Goal: Task Accomplishment & Management: Manage account settings

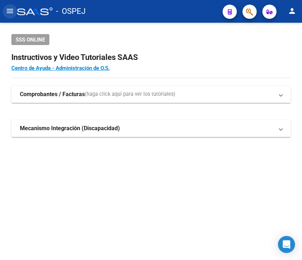
click at [11, 9] on mat-icon "menu" at bounding box center [10, 11] width 9 height 9
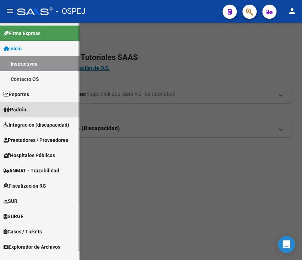
click at [40, 116] on link "Padrón" at bounding box center [40, 109] width 80 height 15
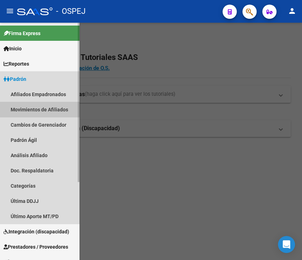
click at [33, 104] on link "Movimientos de Afiliados" at bounding box center [40, 109] width 80 height 15
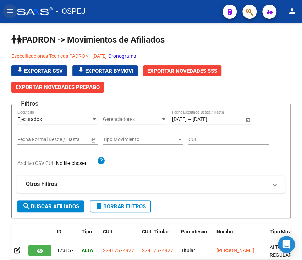
click at [8, 11] on mat-icon "menu" at bounding box center [10, 11] width 9 height 9
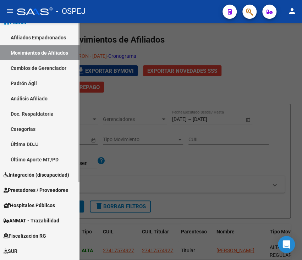
scroll to position [76, 0]
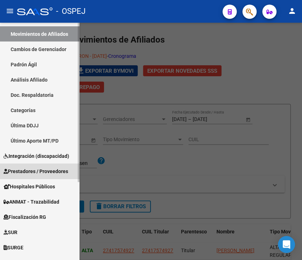
click at [42, 170] on span "Prestadores / Proveedores" at bounding box center [36, 172] width 65 height 8
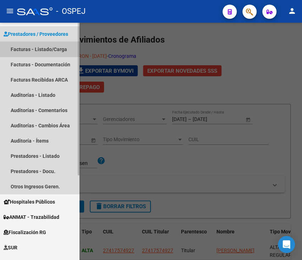
click at [27, 47] on link "Facturas - Listado/Carga" at bounding box center [40, 49] width 80 height 15
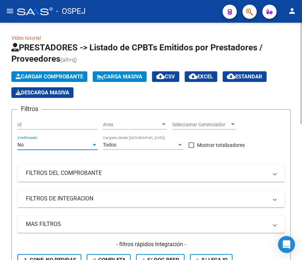
click at [76, 143] on div "No" at bounding box center [54, 145] width 74 height 6
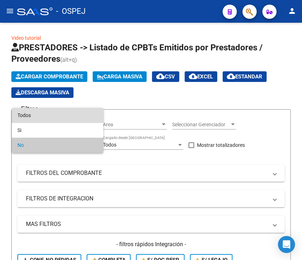
click at [77, 116] on span "Todos" at bounding box center [57, 115] width 80 height 15
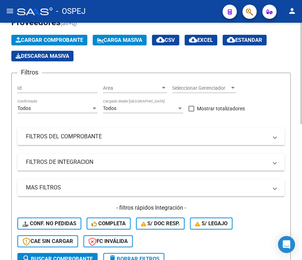
scroll to position [38, 0]
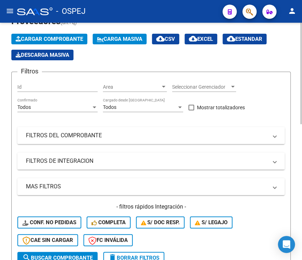
drag, startPoint x: 52, startPoint y: 125, endPoint x: 53, endPoint y: 133, distance: 7.9
click at [53, 133] on div "Filtros Id Area Area Seleccionar Gerenciador Seleccionar Gerenciador Todos Conf…" at bounding box center [150, 165] width 267 height 174
click at [53, 133] on mat-panel-title "FILTROS DEL COMPROBANTE" at bounding box center [147, 136] width 242 height 8
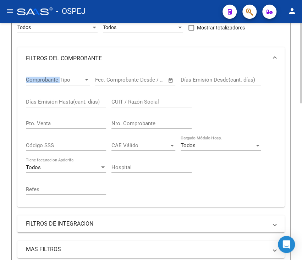
scroll to position [132, 0]
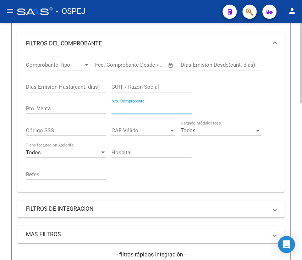
click at [132, 108] on input "Nro. Comprobante" at bounding box center [152, 108] width 80 height 6
type input "4592"
click at [8, 88] on div "Video tutorial PRESTADORES -> Listado de CPBTs Emitidos por Prestadores / Prove…" at bounding box center [151, 182] width 302 height 585
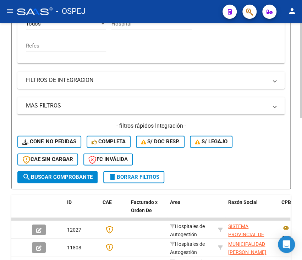
scroll to position [355, 0]
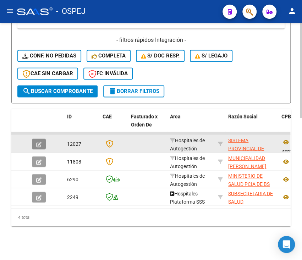
click at [42, 139] on button "button" at bounding box center [39, 144] width 14 height 11
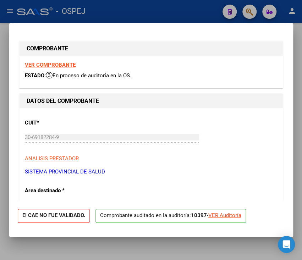
drag, startPoint x: 230, startPoint y: 211, endPoint x: 230, endPoint y: 215, distance: 3.9
click at [230, 215] on p "Comprobante auditado en la auditoría: 10397 - VER Auditoría" at bounding box center [171, 216] width 151 height 14
click at [230, 215] on div "VER Auditoría" at bounding box center [224, 216] width 33 height 8
type input "$ 0,00"
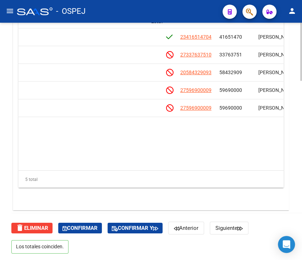
scroll to position [0, 499]
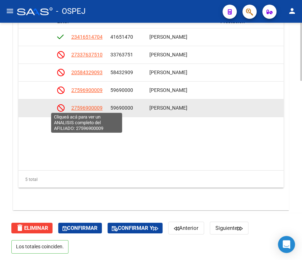
click at [83, 107] on span "27596900009" at bounding box center [86, 108] width 31 height 6
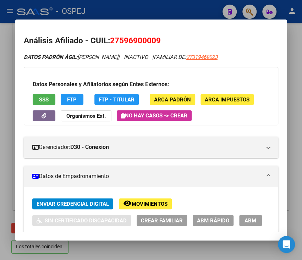
click at [220, 12] on div at bounding box center [151, 130] width 302 height 260
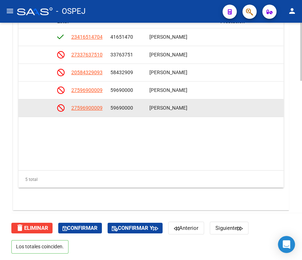
click at [93, 110] on app-link-go-to "27596900009" at bounding box center [86, 108] width 31 height 8
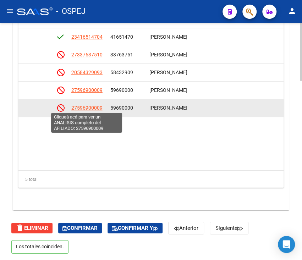
click at [93, 108] on span "27596900009" at bounding box center [86, 108] width 31 height 6
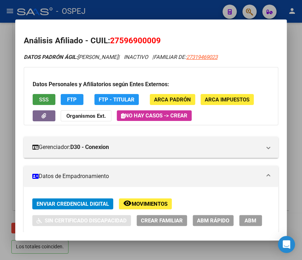
click at [39, 100] on span "SSS" at bounding box center [44, 100] width 10 height 6
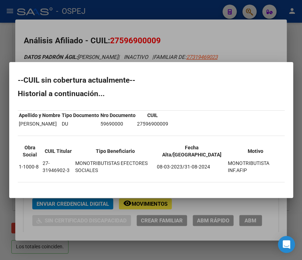
click at [154, 7] on div at bounding box center [151, 130] width 302 height 260
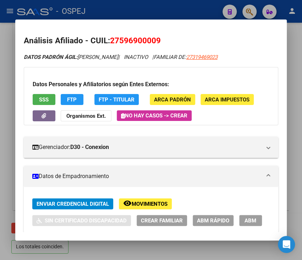
click at [137, 12] on div at bounding box center [151, 130] width 302 height 260
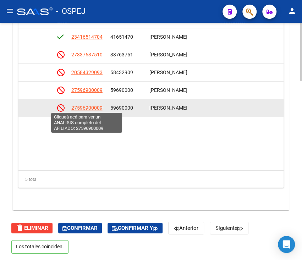
click at [98, 109] on span "27596900009" at bounding box center [86, 108] width 31 height 6
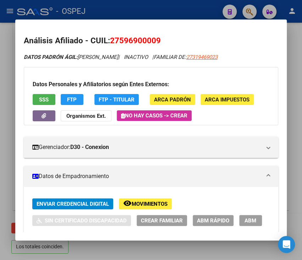
click at [142, 10] on div at bounding box center [151, 130] width 302 height 260
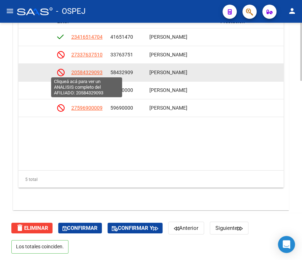
click at [96, 70] on span "20584329093" at bounding box center [86, 73] width 31 height 6
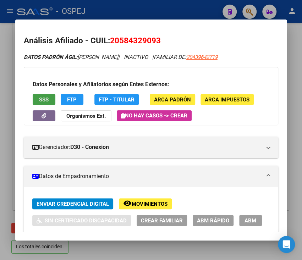
click at [42, 97] on span "SSS" at bounding box center [44, 100] width 10 height 6
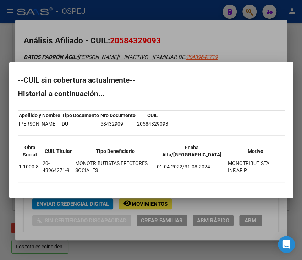
click at [103, 53] on div at bounding box center [151, 130] width 302 height 260
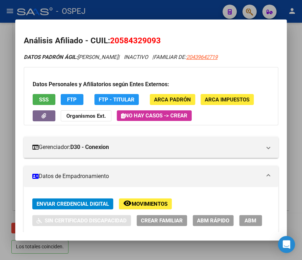
click at [212, 15] on div at bounding box center [151, 130] width 302 height 260
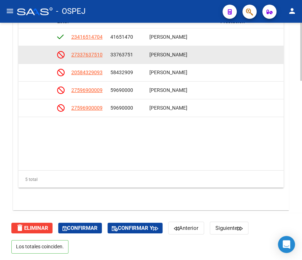
drag, startPoint x: 97, startPoint y: 58, endPoint x: 94, endPoint y: 55, distance: 4.0
click at [94, 55] on datatable-body-cell "27337637510" at bounding box center [88, 54] width 39 height 17
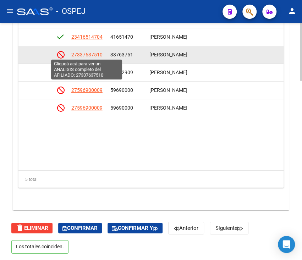
click at [94, 55] on span "27337637510" at bounding box center [86, 55] width 31 height 6
copy span "5"
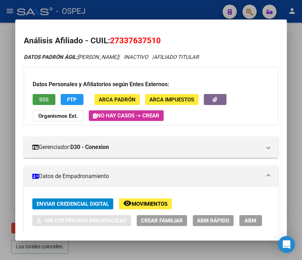
click at [47, 97] on span "SSS" at bounding box center [44, 100] width 10 height 6
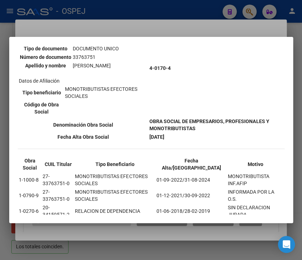
scroll to position [123, 0]
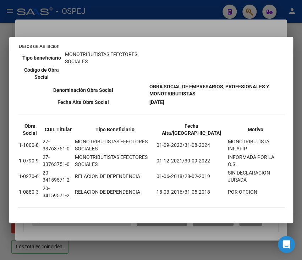
click at [114, 28] on div at bounding box center [151, 130] width 302 height 260
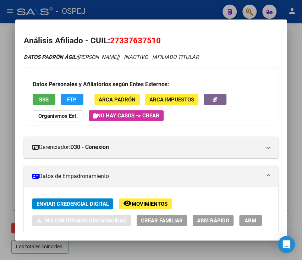
click at [118, 18] on div at bounding box center [151, 130] width 302 height 260
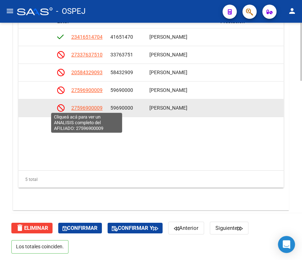
click at [72, 105] on span "27596900009" at bounding box center [86, 108] width 31 height 6
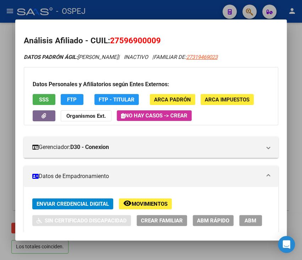
drag, startPoint x: 44, startPoint y: 105, endPoint x: 44, endPoint y: 98, distance: 7.1
click at [44, 98] on div "Datos Personales y Afiliatorios según Entes Externos: SSS FTP FTP - Titular ARC…" at bounding box center [151, 96] width 255 height 58
click at [44, 98] on span "SSS" at bounding box center [44, 100] width 10 height 6
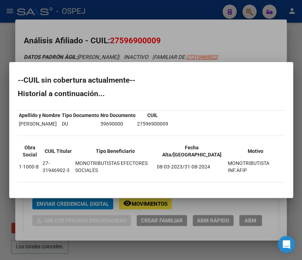
drag, startPoint x: 17, startPoint y: 82, endPoint x: 230, endPoint y: 186, distance: 237.0
click at [230, 186] on div "--CUIL sin cobertura actualmente-- Historial a continuación... Apellido y Nombr…" at bounding box center [151, 133] width 267 height 113
click at [248, 171] on td "MONOTRIBUTISTA INF.AFIP" at bounding box center [256, 166] width 56 height 15
drag, startPoint x: 15, startPoint y: 77, endPoint x: 255, endPoint y: 173, distance: 258.3
click at [255, 173] on mat-dialog-content "--CUIL sin cobertura actualmente-- Historial a continuación... Apellido y Nombr…" at bounding box center [151, 130] width 284 height 119
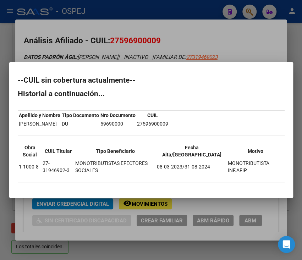
copy div "--CUIL sin cobertura actualmente-- Historial a continuación... Apellido y Nombr…"
click at [132, 33] on div at bounding box center [151, 130] width 302 height 260
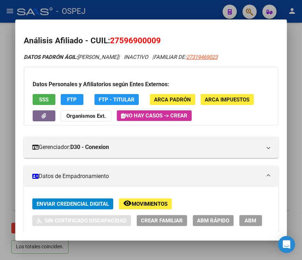
click at [152, 4] on div at bounding box center [151, 130] width 302 height 260
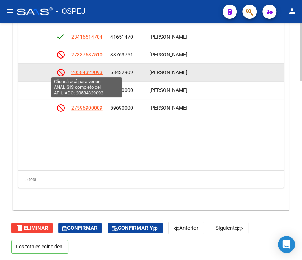
click at [90, 72] on span "20584329093" at bounding box center [86, 73] width 31 height 6
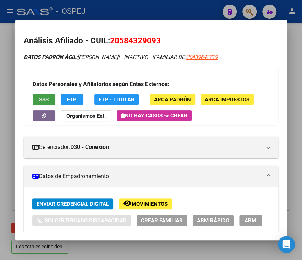
click at [38, 95] on button "SSS" at bounding box center [44, 99] width 23 height 11
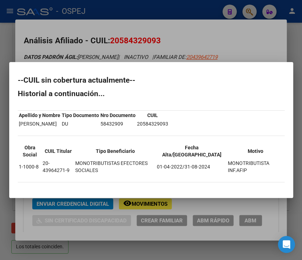
drag, startPoint x: 18, startPoint y: 81, endPoint x: 243, endPoint y: 174, distance: 243.5
click at [243, 174] on div "--CUIL sin cobertura actualmente-- Historial a continuación... Apellido y Nombr…" at bounding box center [151, 133] width 267 height 113
copy div "--CUIL sin cobertura actualmente-- Historial a continuación... Apellido y Nombr…"
click at [173, 17] on div at bounding box center [151, 130] width 302 height 260
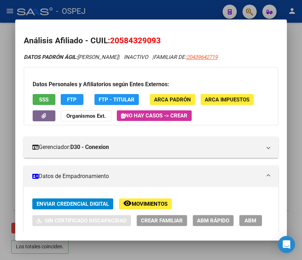
click at [171, 10] on div at bounding box center [151, 130] width 302 height 260
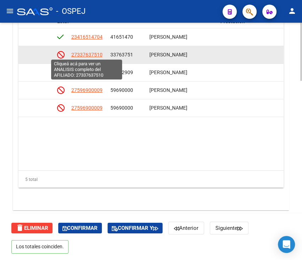
click at [94, 53] on span "27337637510" at bounding box center [86, 55] width 31 height 6
type textarea "27337637510"
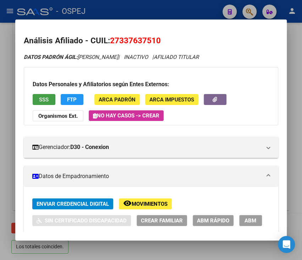
click at [51, 99] on button "SSS" at bounding box center [44, 99] width 23 height 11
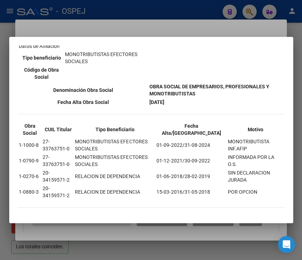
drag, startPoint x: 15, startPoint y: 51, endPoint x: 250, endPoint y: 190, distance: 272.4
click at [250, 190] on mat-dialog-content "--INACTIVO en Obra Social-- --Se encuentra activo en el RNOS 401704-- DATOS DE …" at bounding box center [151, 129] width 284 height 169
copy div "--LOREMIPS do Sita Consec-- --Ad elitseddo eiusmo te in UTLA 777703-- ETDOL MA …"
click at [139, 23] on div at bounding box center [151, 130] width 302 height 260
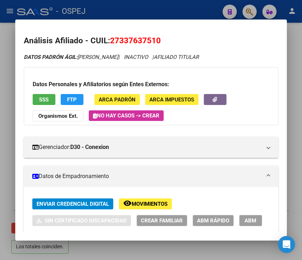
click at [142, 14] on div at bounding box center [151, 130] width 302 height 260
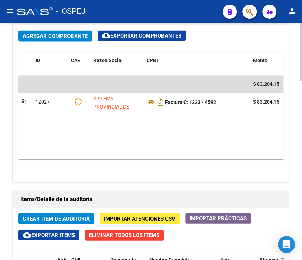
scroll to position [465, 0]
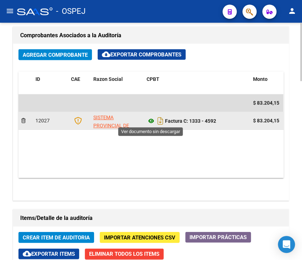
click at [150, 119] on icon at bounding box center [151, 120] width 9 height 9
click at [162, 118] on icon "Descargar documento" at bounding box center [160, 120] width 9 height 11
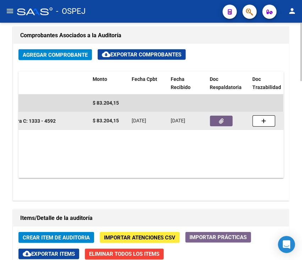
scroll to position [0, 172]
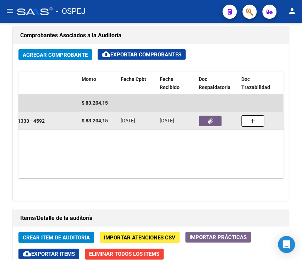
click at [207, 112] on datatable-body-cell at bounding box center [217, 120] width 43 height 17
click at [207, 115] on button "button" at bounding box center [210, 120] width 23 height 11
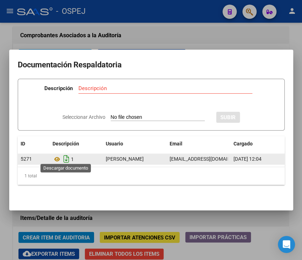
click at [64, 155] on icon "Descargar documento" at bounding box center [66, 158] width 9 height 11
click at [236, 65] on h2 "Documentación Respaldatoria" at bounding box center [151, 64] width 267 height 13
click at [225, 42] on div at bounding box center [151, 130] width 302 height 260
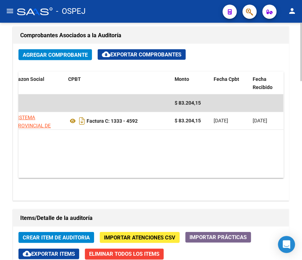
scroll to position [0, 78]
click at [128, 156] on datatable-body "$ 83.204,15 12027 SISTEMA PROVINCIAL DE SALUD Factura C: 1333 - 4592 $ 83.204,1…" at bounding box center [150, 136] width 265 height 84
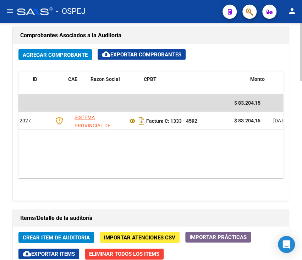
scroll to position [0, 0]
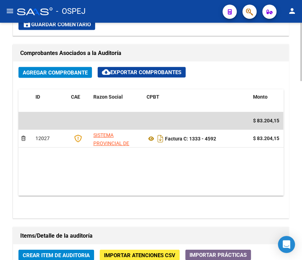
click at [6, 75] on div "arrow_back Editar 10397 cloud_download Generar informe Puede notificar al geren…" at bounding box center [151, 60] width 302 height 968
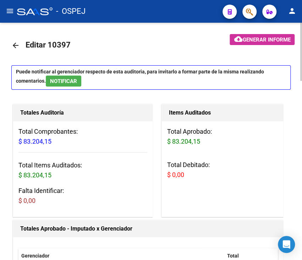
click at [17, 42] on mat-icon "arrow_back" at bounding box center [15, 45] width 9 height 9
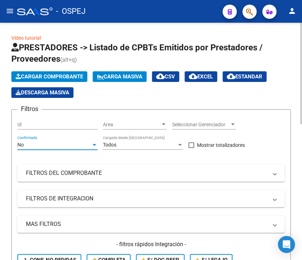
click at [58, 143] on div "No" at bounding box center [54, 145] width 74 height 6
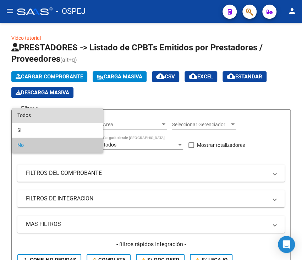
click at [58, 120] on span "Todos" at bounding box center [57, 115] width 80 height 15
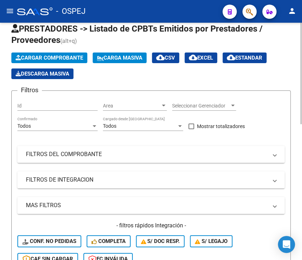
scroll to position [94, 0]
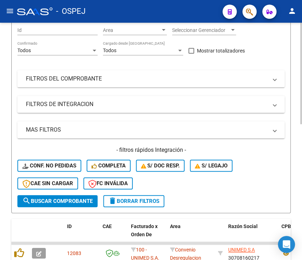
click at [61, 82] on mat-panel-title "FILTROS DEL COMPROBANTE" at bounding box center [147, 79] width 242 height 8
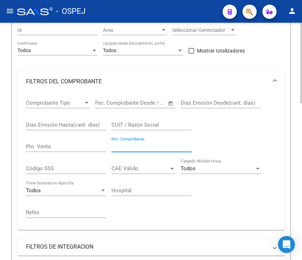
click at [131, 147] on input "Nro. Comprobante" at bounding box center [152, 146] width 80 height 6
type input "120"
click at [5, 120] on div "Video tutorial PRESTADORES -> Listado de CPBTs Emitidos por Prestadores / Prove…" at bounding box center [151, 238] width 302 height 620
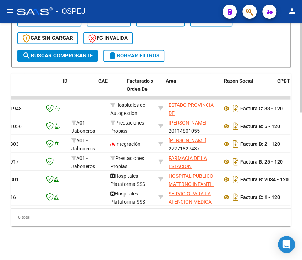
scroll to position [0, 0]
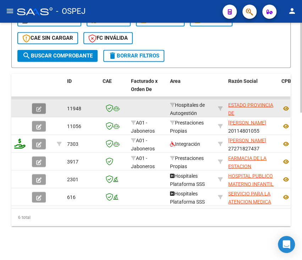
click at [42, 103] on button "button" at bounding box center [39, 108] width 14 height 11
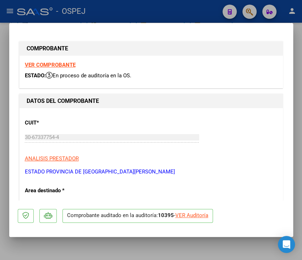
click at [184, 214] on div "VER Auditoría" at bounding box center [191, 216] width 33 height 8
type input "$ 0,00"
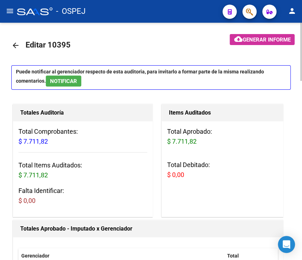
click at [11, 126] on div "Totales Auditoría Total Comprobantes: $ 7.711,82 Total Items Auditados: $ 7.711…" at bounding box center [82, 161] width 143 height 116
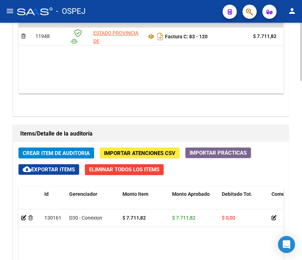
scroll to position [530, 0]
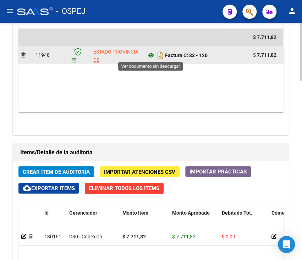
click at [152, 56] on icon at bounding box center [151, 55] width 9 height 9
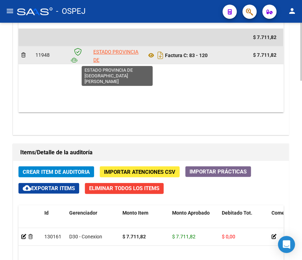
click at [129, 55] on app-link-go-to "ESTADO PROVINCIA DE [GEOGRAPHIC_DATA][PERSON_NAME]" at bounding box center [117, 64] width 48 height 32
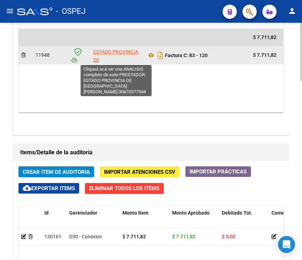
click at [124, 54] on span "ESTADO PROVINCIA DE [GEOGRAPHIC_DATA][PERSON_NAME]" at bounding box center [117, 64] width 48 height 30
type textarea "30673377544"
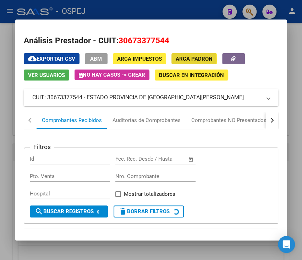
click at [174, 60] on button "ARCA Padrón" at bounding box center [194, 58] width 45 height 11
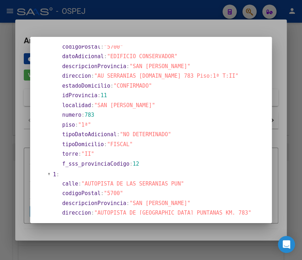
scroll to position [0, 0]
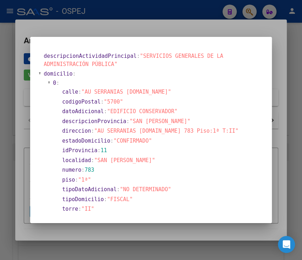
click at [210, 16] on div at bounding box center [151, 130] width 302 height 260
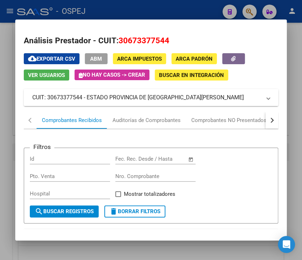
click at [121, 98] on mat-panel-title "CUIT: 30673377544 - ESTADO PROVINCIA DE [GEOGRAPHIC_DATA][PERSON_NAME]" at bounding box center [146, 97] width 229 height 9
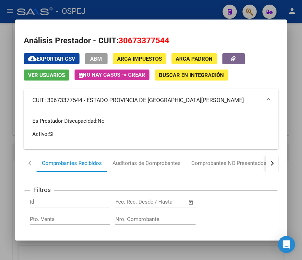
click at [121, 98] on mat-panel-title "CUIT: 30673377544 - ESTADO PROVINCIA DE [GEOGRAPHIC_DATA][PERSON_NAME]" at bounding box center [146, 100] width 229 height 9
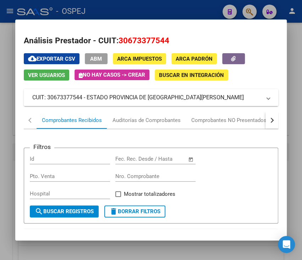
click at [116, 104] on mat-expansion-panel-header "CUIT: 30673377544 - ESTADO PROVINCIA DE [GEOGRAPHIC_DATA][PERSON_NAME]" at bounding box center [151, 97] width 255 height 17
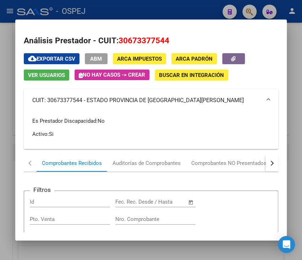
click at [9, 94] on div at bounding box center [151, 130] width 302 height 260
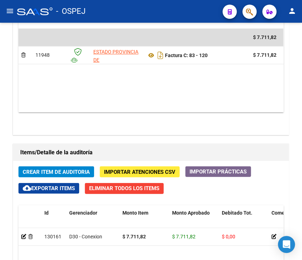
click at [229, 132] on div "Agregar Comprobante cloud_download Exportar Comprobantes ID CAE Razon Social CP…" at bounding box center [151, 56] width 276 height 157
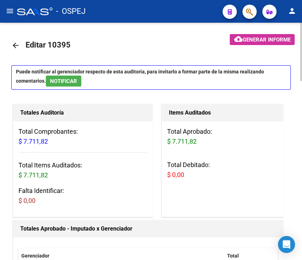
drag, startPoint x: 11, startPoint y: 40, endPoint x: 16, endPoint y: 47, distance: 8.6
click at [16, 47] on mat-icon "arrow_back" at bounding box center [15, 45] width 9 height 9
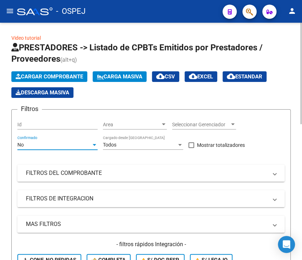
click at [75, 143] on div "No" at bounding box center [54, 145] width 74 height 6
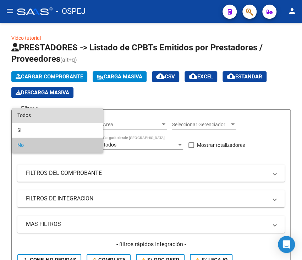
click at [74, 120] on span "Todos" at bounding box center [57, 115] width 80 height 15
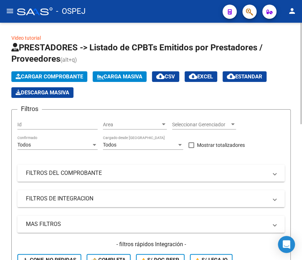
click at [71, 171] on mat-panel-title "FILTROS DEL COMPROBANTE" at bounding box center [147, 173] width 242 height 8
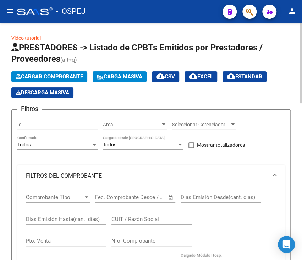
scroll to position [19, 0]
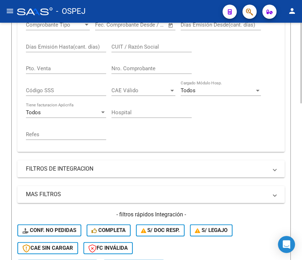
scroll to position [170, 0]
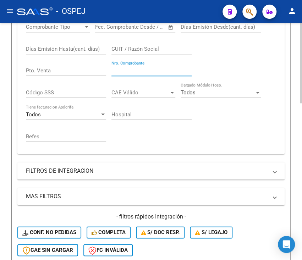
click at [122, 74] on input "Nro. Comprobante" at bounding box center [152, 70] width 80 height 6
type input "1204"
click at [10, 91] on div "Video tutorial PRESTADORES -> Listado de CPBTs Emitidos por Prestadores / Prove…" at bounding box center [151, 126] width 302 height 549
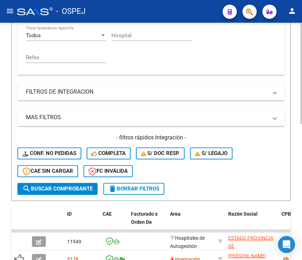
scroll to position [320, 0]
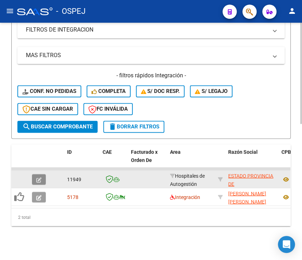
click at [42, 174] on button "button" at bounding box center [39, 179] width 14 height 11
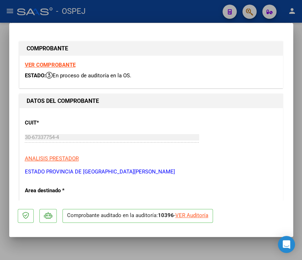
click at [189, 216] on div "VER Auditoría" at bounding box center [191, 216] width 33 height 8
type input "$ 0,00"
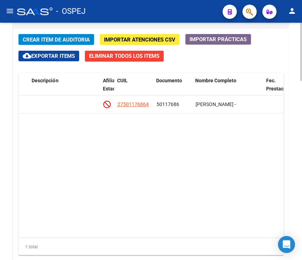
scroll to position [0, 456]
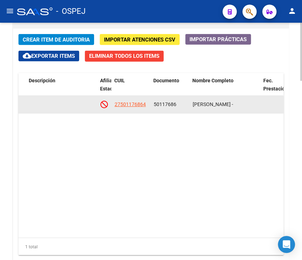
click at [123, 107] on app-link-go-to "27501176864" at bounding box center [129, 105] width 31 height 8
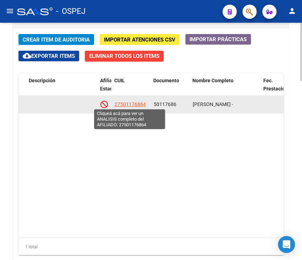
click at [123, 105] on span "27501176864" at bounding box center [129, 105] width 31 height 6
type textarea "27501176864"
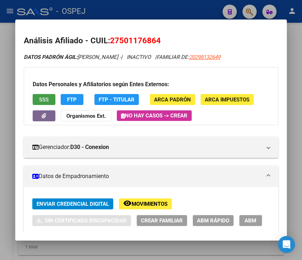
click at [50, 101] on button "SSS" at bounding box center [44, 99] width 23 height 11
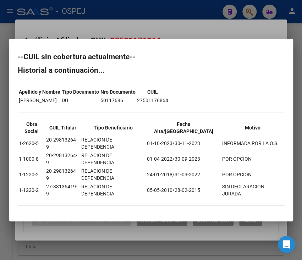
drag, startPoint x: 44, startPoint y: 158, endPoint x: 237, endPoint y: 157, distance: 193.2
click at [237, 157] on tr "1-1000-8 20-29813264-9 RELACION DE DEPENDENCIA 01-04-2022/30-09-2023 POR OPCION" at bounding box center [151, 159] width 266 height 15
click at [175, 38] on div at bounding box center [151, 130] width 302 height 260
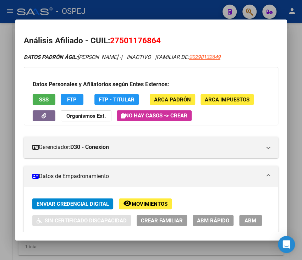
click at [219, 13] on div at bounding box center [151, 130] width 302 height 260
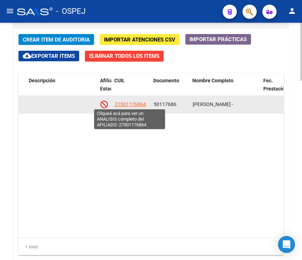
click at [127, 106] on span "27501176864" at bounding box center [129, 105] width 31 height 6
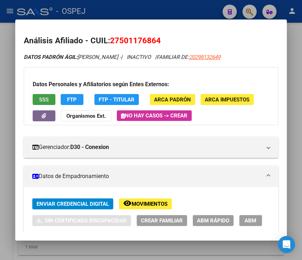
click at [42, 99] on span "SSS" at bounding box center [44, 100] width 10 height 6
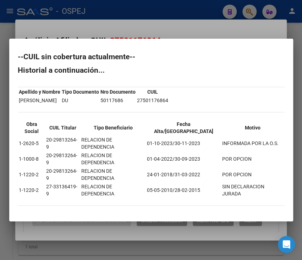
drag, startPoint x: 26, startPoint y: 71, endPoint x: 275, endPoint y: 183, distance: 273.0
click at [275, 183] on mat-dialog-content "--CUIL sin cobertura actualmente-- Historial a continuación... Apellido y Nombr…" at bounding box center [151, 130] width 284 height 166
copy div "--CUIL sin cobertura actualmente-- Historial a continuación... Apellido y Nombr…"
click at [162, 39] on div at bounding box center [151, 130] width 302 height 260
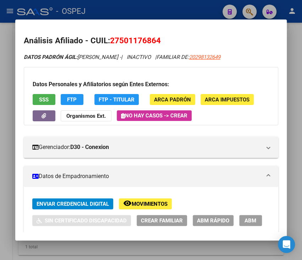
click at [128, 14] on div at bounding box center [151, 130] width 302 height 260
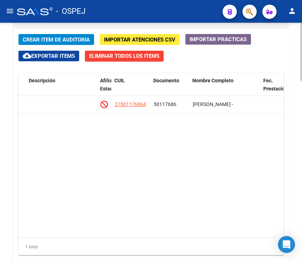
click at [109, 202] on datatable-body "130162 D30 - Conexion $ 65.140,41 $ 65.140,41 $ 0,00 27501176864 50117686 [PERS…" at bounding box center [150, 167] width 265 height 142
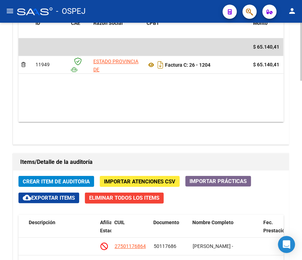
scroll to position [435, 0]
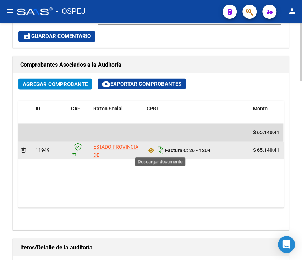
click at [160, 148] on icon "Descargar documento" at bounding box center [160, 150] width 9 height 11
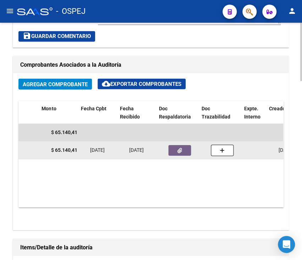
scroll to position [0, 213]
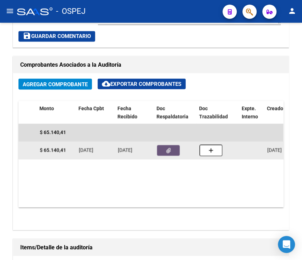
click at [172, 152] on button "button" at bounding box center [168, 150] width 23 height 11
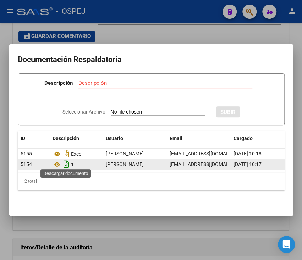
click at [65, 163] on icon "Descargar documento" at bounding box center [66, 164] width 9 height 11
click at [268, 74] on div "Descripción Descripción" at bounding box center [151, 84] width 252 height 21
click at [54, 161] on icon at bounding box center [57, 165] width 9 height 9
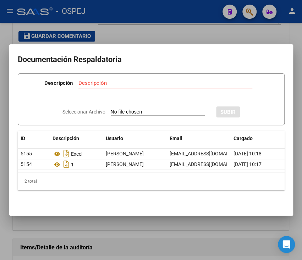
click at [246, 78] on div "Descripción" at bounding box center [165, 83] width 174 height 11
click at [137, 25] on div at bounding box center [151, 130] width 302 height 260
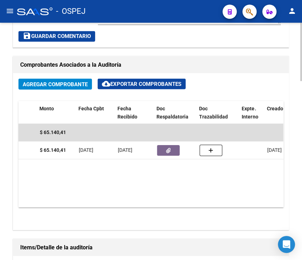
scroll to position [0, 0]
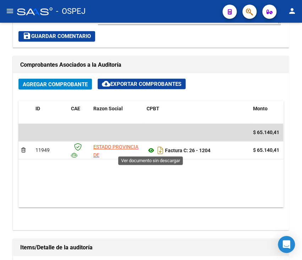
click at [147, 150] on icon at bounding box center [151, 150] width 9 height 9
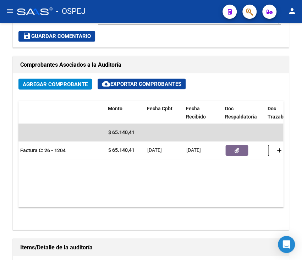
scroll to position [0, 178]
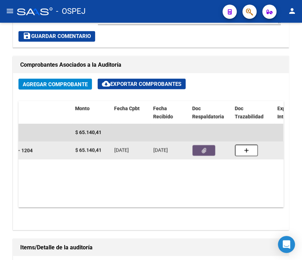
click at [195, 148] on button "button" at bounding box center [203, 150] width 23 height 11
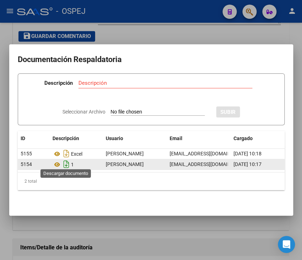
click at [63, 161] on icon "Descargar documento" at bounding box center [66, 164] width 9 height 11
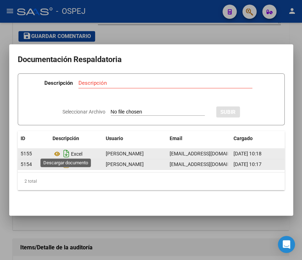
click at [65, 152] on icon "Descargar documento" at bounding box center [66, 153] width 9 height 11
click at [233, 53] on h2 "Documentación Respaldatoria" at bounding box center [151, 59] width 267 height 13
click at [247, 26] on div at bounding box center [151, 130] width 302 height 260
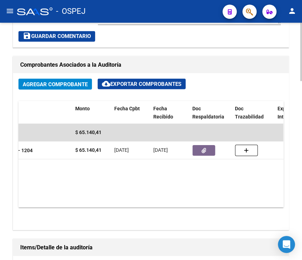
click at [294, 107] on div "arrow_back Editar 10396 cloud_download Generar informe Puede notificar al geren…" at bounding box center [151, 71] width 302 height 968
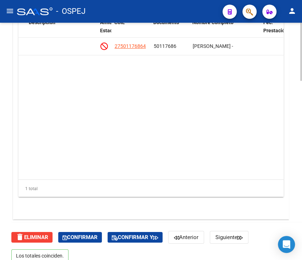
scroll to position [730, 0]
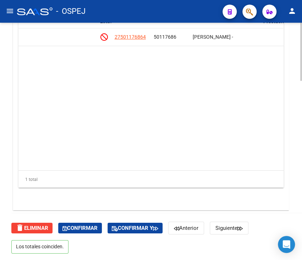
click at [287, 136] on div "Crear Item de Auditoria Importar Atenciones CSV Importar Prácticas cloud_downlo…" at bounding box center [151, 85] width 276 height 249
click at [285, 135] on div "Crear Item de Auditoria Importar Atenciones CSV Importar Prácticas cloud_downlo…" at bounding box center [151, 85] width 276 height 249
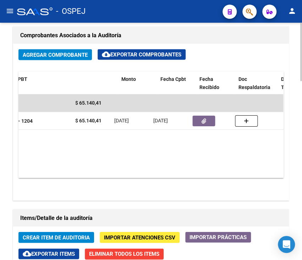
scroll to position [0, 0]
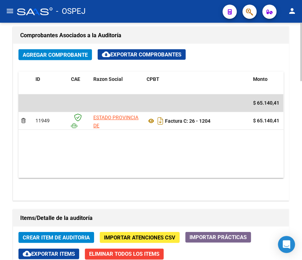
click at [2, 75] on div "arrow_back Editar 10396 cloud_download Generar informe Puede notificar al geren…" at bounding box center [151, 42] width 302 height 968
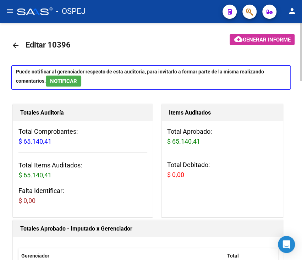
click at [13, 45] on mat-icon "arrow_back" at bounding box center [15, 45] width 9 height 9
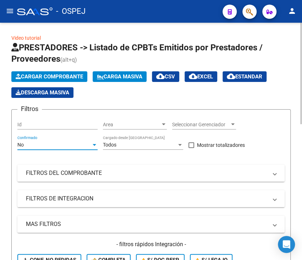
click at [64, 144] on div "No" at bounding box center [54, 145] width 74 height 6
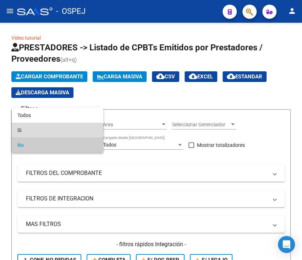
click at [57, 123] on span "Si" at bounding box center [57, 130] width 80 height 15
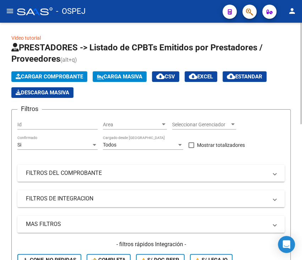
click at [54, 138] on div "Si Confirmado" at bounding box center [57, 143] width 80 height 14
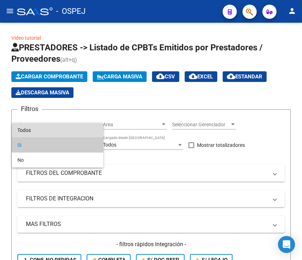
click at [53, 134] on span "Todos" at bounding box center [57, 130] width 80 height 15
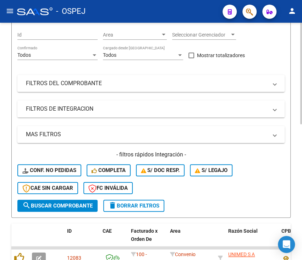
scroll to position [94, 0]
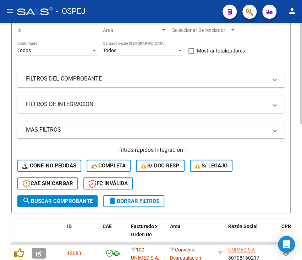
click at [39, 77] on mat-panel-title "FILTROS DEL COMPROBANTE" at bounding box center [147, 79] width 242 height 8
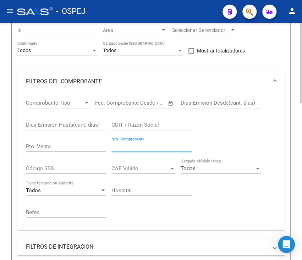
click at [131, 148] on input "Nro. Comprobante" at bounding box center [152, 146] width 80 height 6
type input "120"
click at [5, 130] on div "Video tutorial PRESTADORES -> Listado de CPBTs Emitidos por Prestadores / Prove…" at bounding box center [151, 238] width 302 height 620
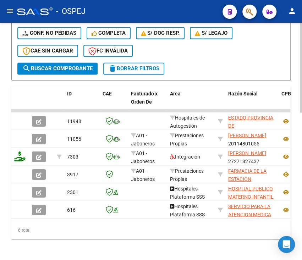
scroll to position [391, 0]
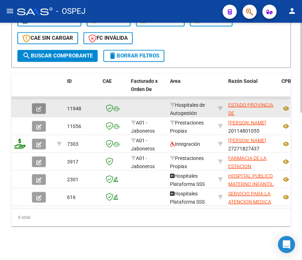
click at [36, 104] on button "button" at bounding box center [39, 108] width 14 height 11
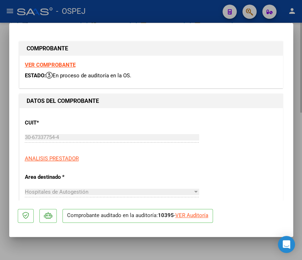
click at [36, 104] on h1 "DATOS DEL COMPROBANTE" at bounding box center [151, 101] width 249 height 9
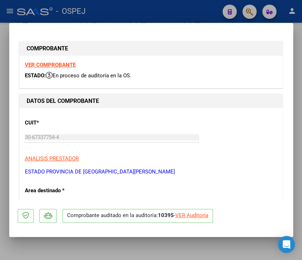
click at [191, 218] on div "VER Auditoría" at bounding box center [191, 216] width 33 height 8
type input "$ 0,00"
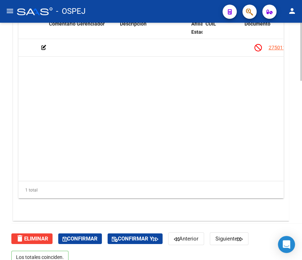
scroll to position [0, 414]
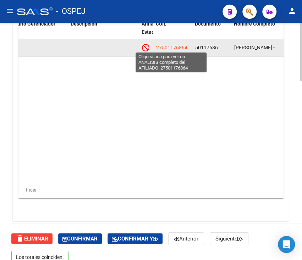
click at [168, 49] on span "27501176864" at bounding box center [171, 48] width 31 height 6
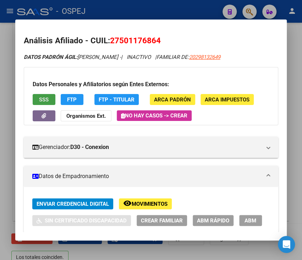
click at [35, 98] on button "SSS" at bounding box center [44, 99] width 23 height 11
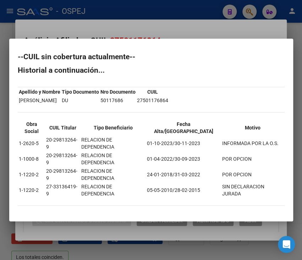
drag, startPoint x: 25, startPoint y: 75, endPoint x: 276, endPoint y: 181, distance: 271.7
click at [276, 181] on mat-dialog-content "--CUIL sin cobertura actualmente-- Historial a continuación... Apellido y Nombr…" at bounding box center [151, 130] width 284 height 166
copy div "--CUIL sin cobertura actualmente-- Historial a continuación... Apellido y Nombr…"
drag, startPoint x: 174, startPoint y: 51, endPoint x: 164, endPoint y: 1, distance: 51.3
click at [164, 1] on div at bounding box center [151, 130] width 302 height 260
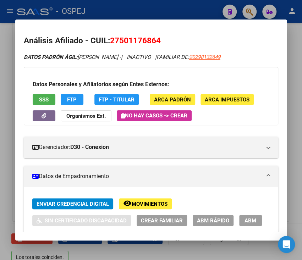
click at [164, 1] on div at bounding box center [151, 130] width 302 height 260
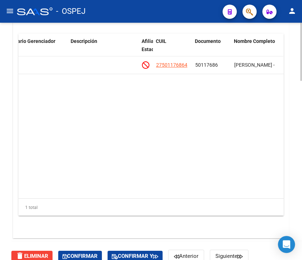
click at [170, 95] on datatable-body "130161 D30 - Conexion $ 7.711,82 $ 7.711,82 $ 0,00 27501176864 50117686 [PERSON…" at bounding box center [150, 127] width 265 height 142
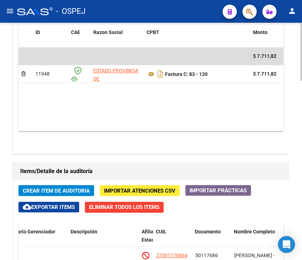
scroll to position [492, 0]
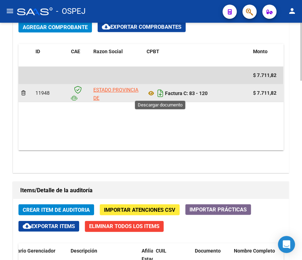
click at [160, 94] on icon "Descargar documento" at bounding box center [160, 93] width 9 height 11
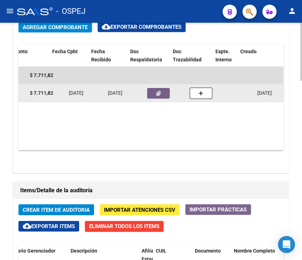
scroll to position [0, 253]
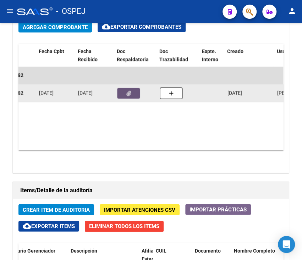
click at [137, 96] on button "button" at bounding box center [128, 93] width 23 height 11
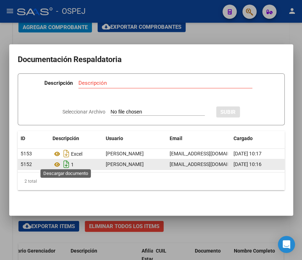
click at [68, 162] on icon "Descargar documento" at bounding box center [66, 164] width 9 height 11
click at [246, 63] on mat-dialog-content "Documentación Respaldatoria Descripción Descripción Seleccionar Archivo SUBIR I…" at bounding box center [151, 130] width 284 height 154
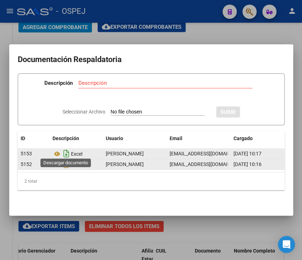
click at [63, 152] on icon "Descargar documento" at bounding box center [66, 153] width 9 height 11
click at [247, 31] on div at bounding box center [151, 130] width 302 height 260
